Goal: Task Accomplishment & Management: Use online tool/utility

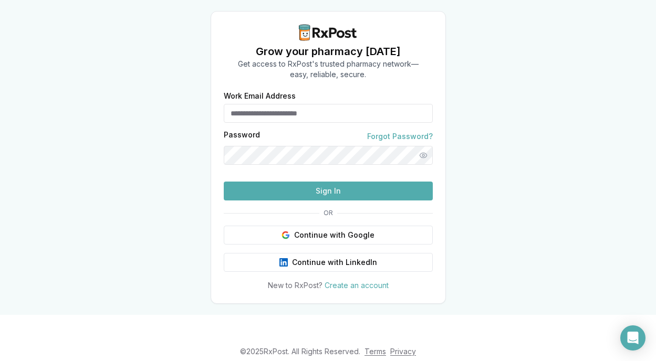
click at [282, 112] on input "Work Email Address" at bounding box center [328, 113] width 209 height 19
click at [306, 107] on input "Work Email Address" at bounding box center [328, 113] width 209 height 19
type input "**********"
click at [224, 182] on button "Sign In" at bounding box center [328, 191] width 209 height 19
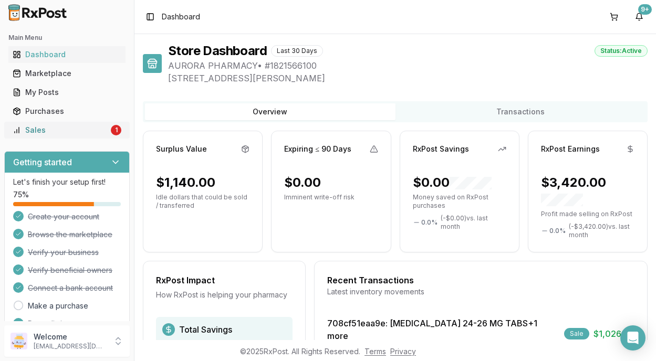
click at [39, 129] on div "Sales" at bounding box center [61, 130] width 96 height 10
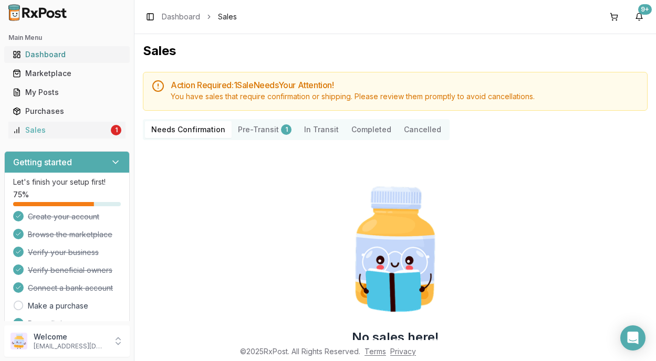
click at [46, 55] on div "Dashboard" at bounding box center [67, 54] width 109 height 10
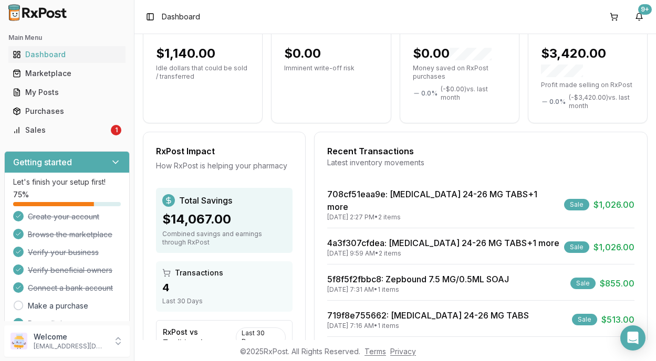
scroll to position [129, 0]
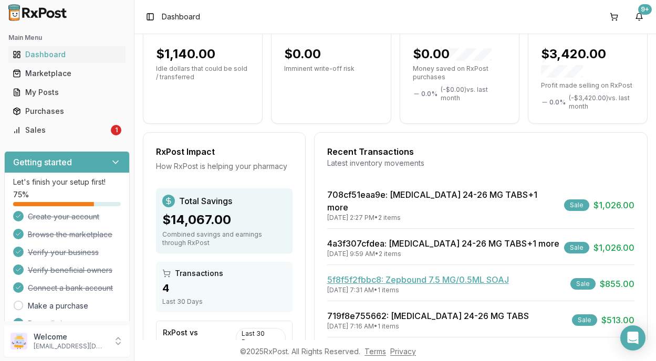
click at [409, 275] on link "5f8f5f2fbbc8 : Zepbound 7.5 MG/0.5ML SOAJ" at bounding box center [418, 280] width 182 height 10
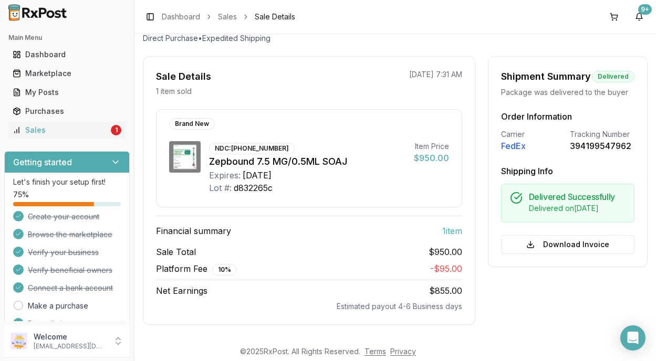
scroll to position [71, 0]
